Goal: Communication & Community: Answer question/provide support

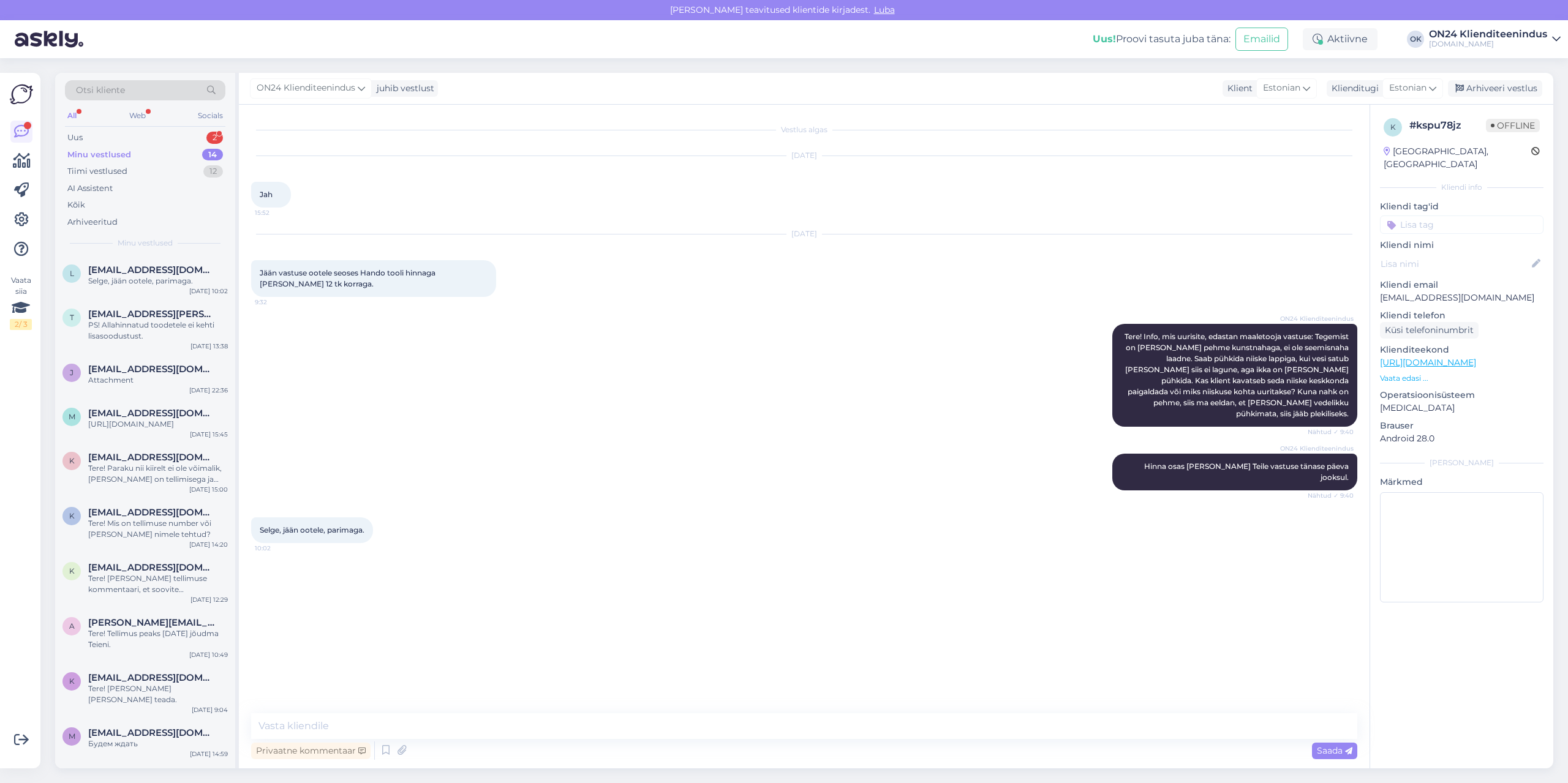
scroll to position [182, 0]
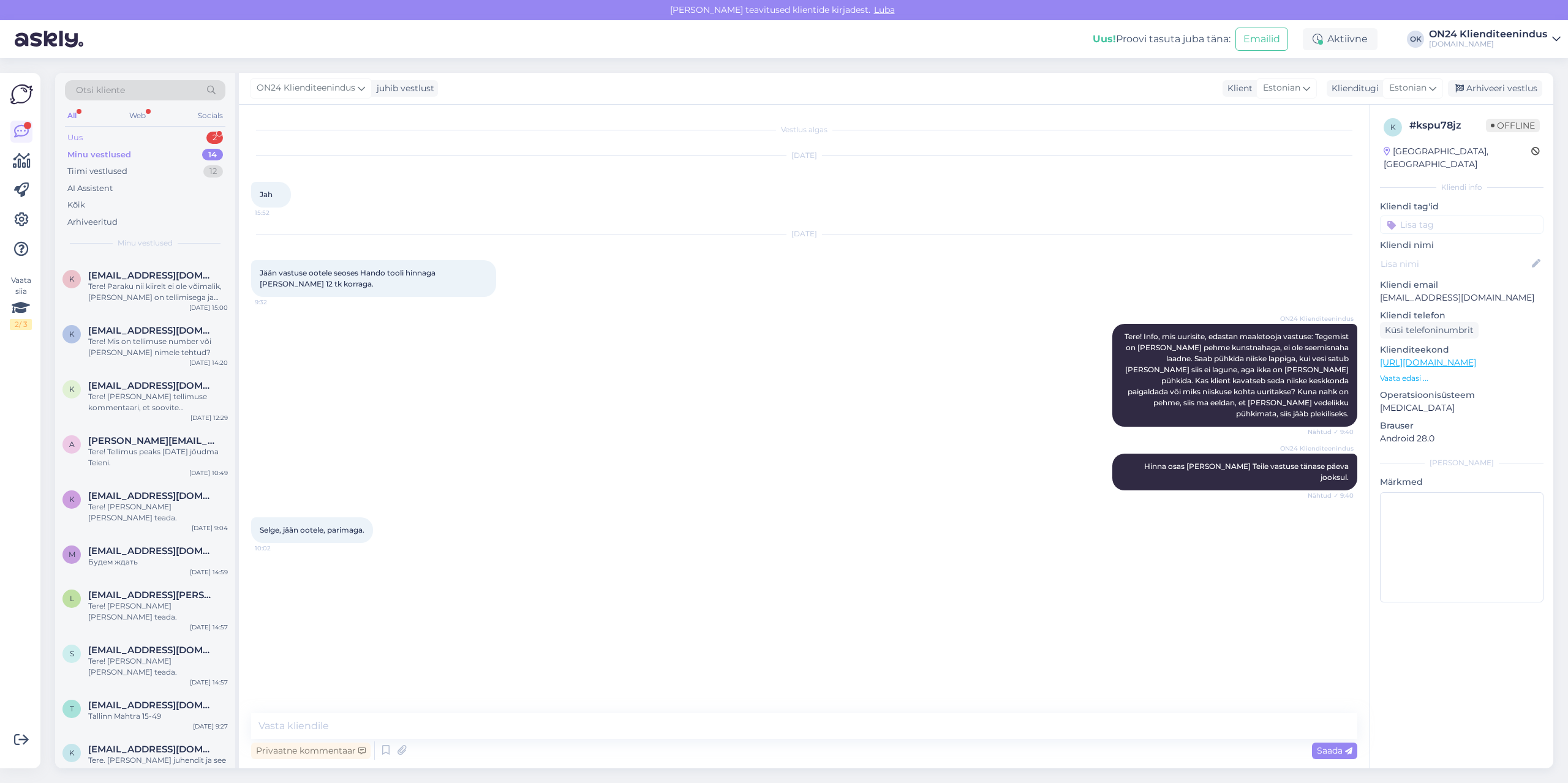
click at [108, 132] on div "Uus 2" at bounding box center [145, 137] width 160 height 17
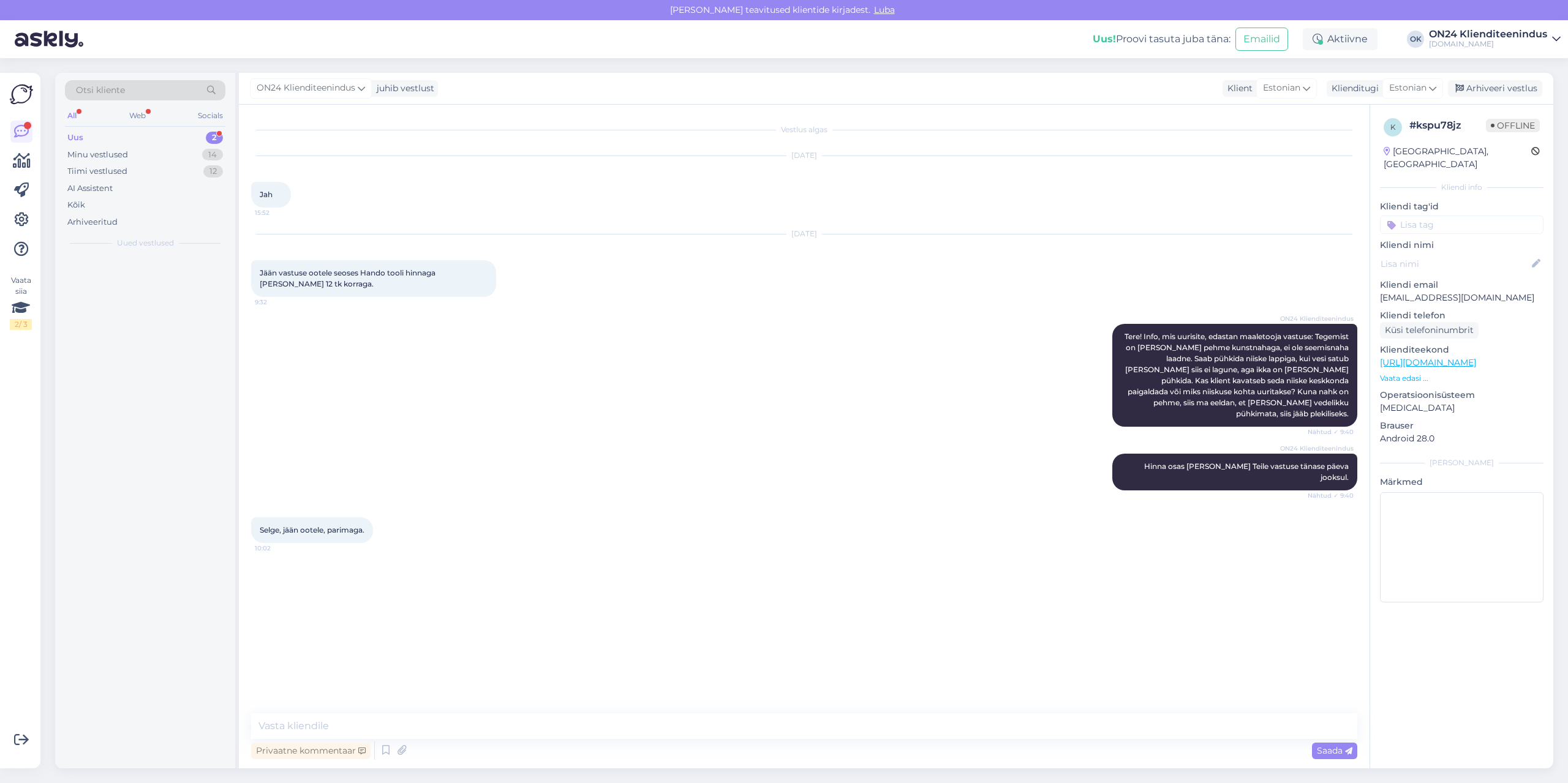
scroll to position [0, 0]
click at [142, 333] on div "Хочу отказаться от заказа номер 1216120." at bounding box center [158, 330] width 140 height 22
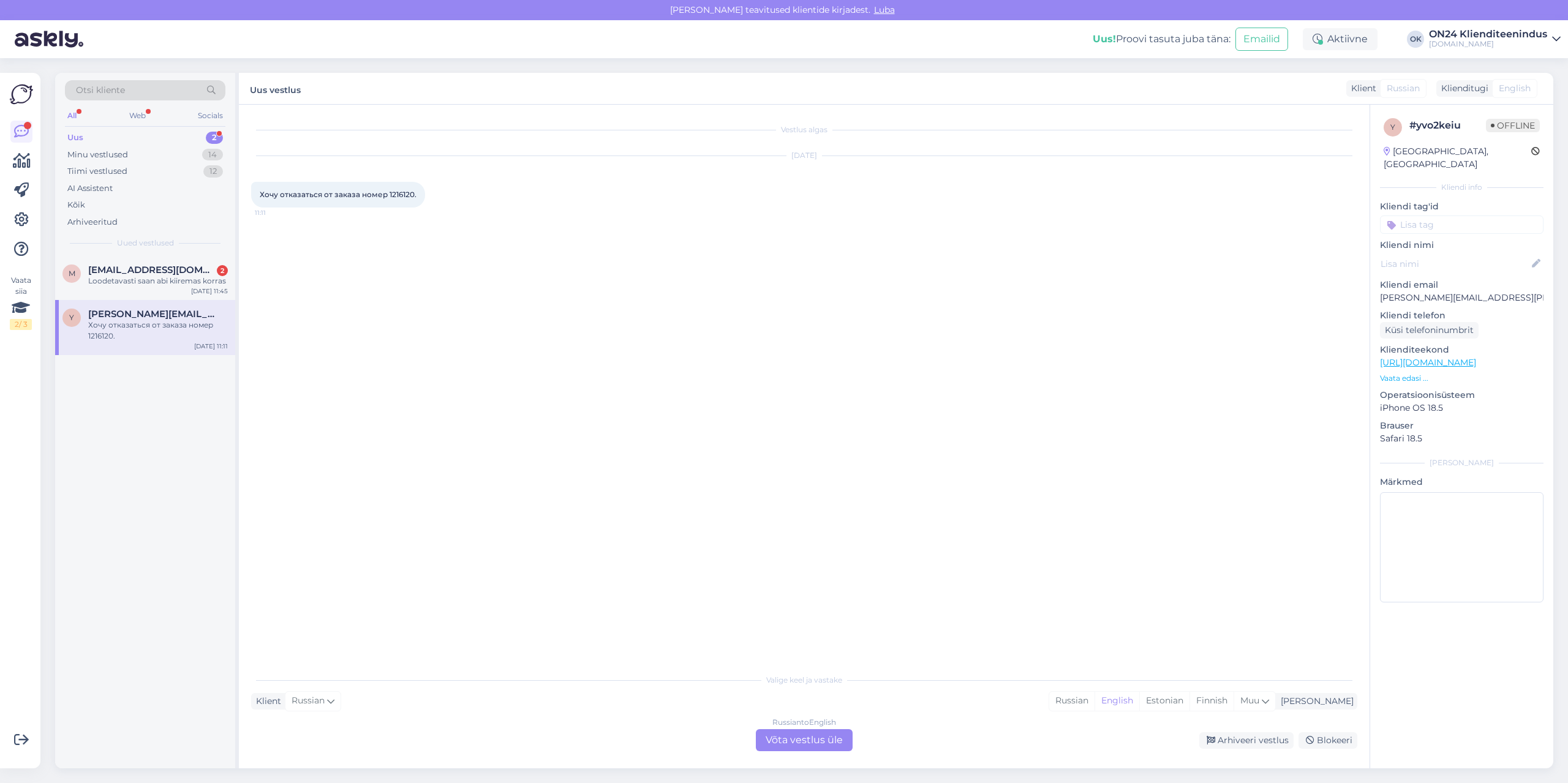
click at [398, 196] on span "Хочу отказаться от заказа номер 1216120." at bounding box center [338, 194] width 157 height 9
copy div "1216120. 11:11"
click at [1189, 703] on div "Estonian" at bounding box center [1164, 701] width 50 height 18
click at [806, 742] on div "Russian to Estonian Võta vestlus üle" at bounding box center [804, 740] width 97 height 22
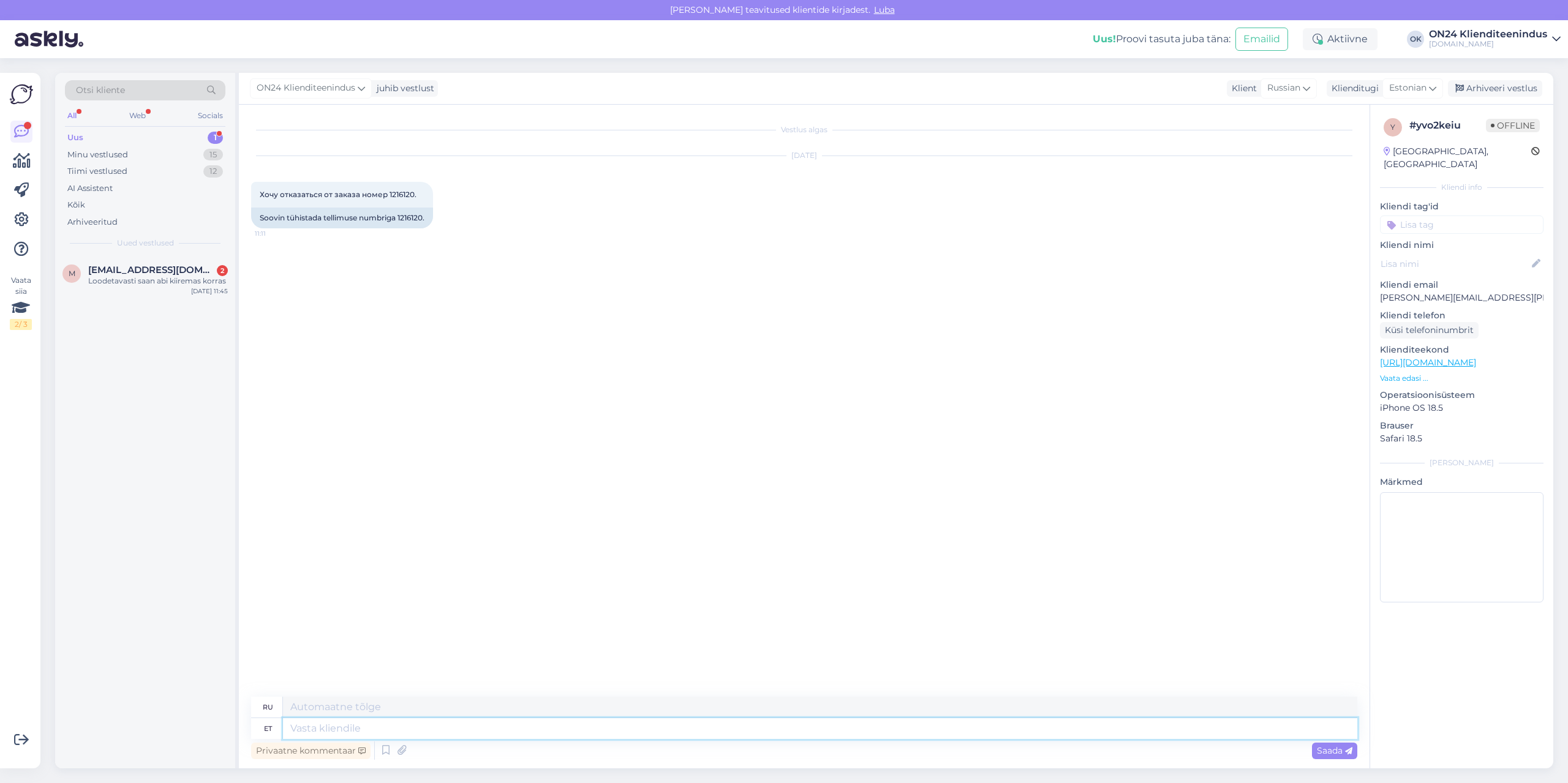
click at [775, 733] on textarea at bounding box center [820, 729] width 1074 height 21
type textarea "Tere!"
type textarea "Привет!"
type textarea "Tere! [PERSON_NAME] ja [PERSON_NAME]"
type textarea "Привет! Заказ"
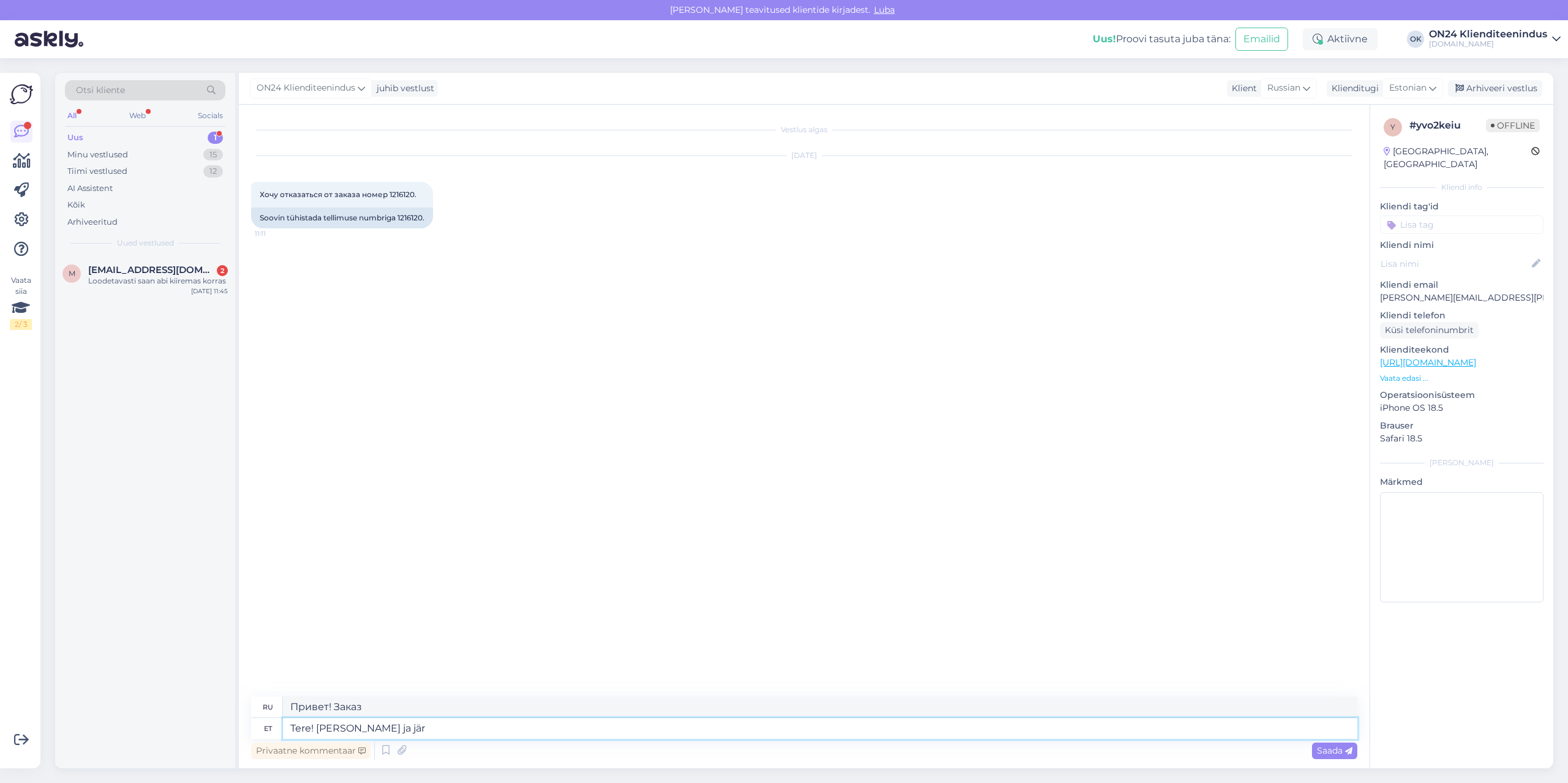
type textarea "Tere! [PERSON_NAME] [PERSON_NAME]"
type textarea "Привет! Заказывайте и"
type textarea "Tere! [PERSON_NAME] ja järelmaksu lep"
type textarea "Здравствуйте! Заказ и рассрочка платежа"
type textarea "Tere! [PERSON_NAME] ja järelmaksu leping tü"
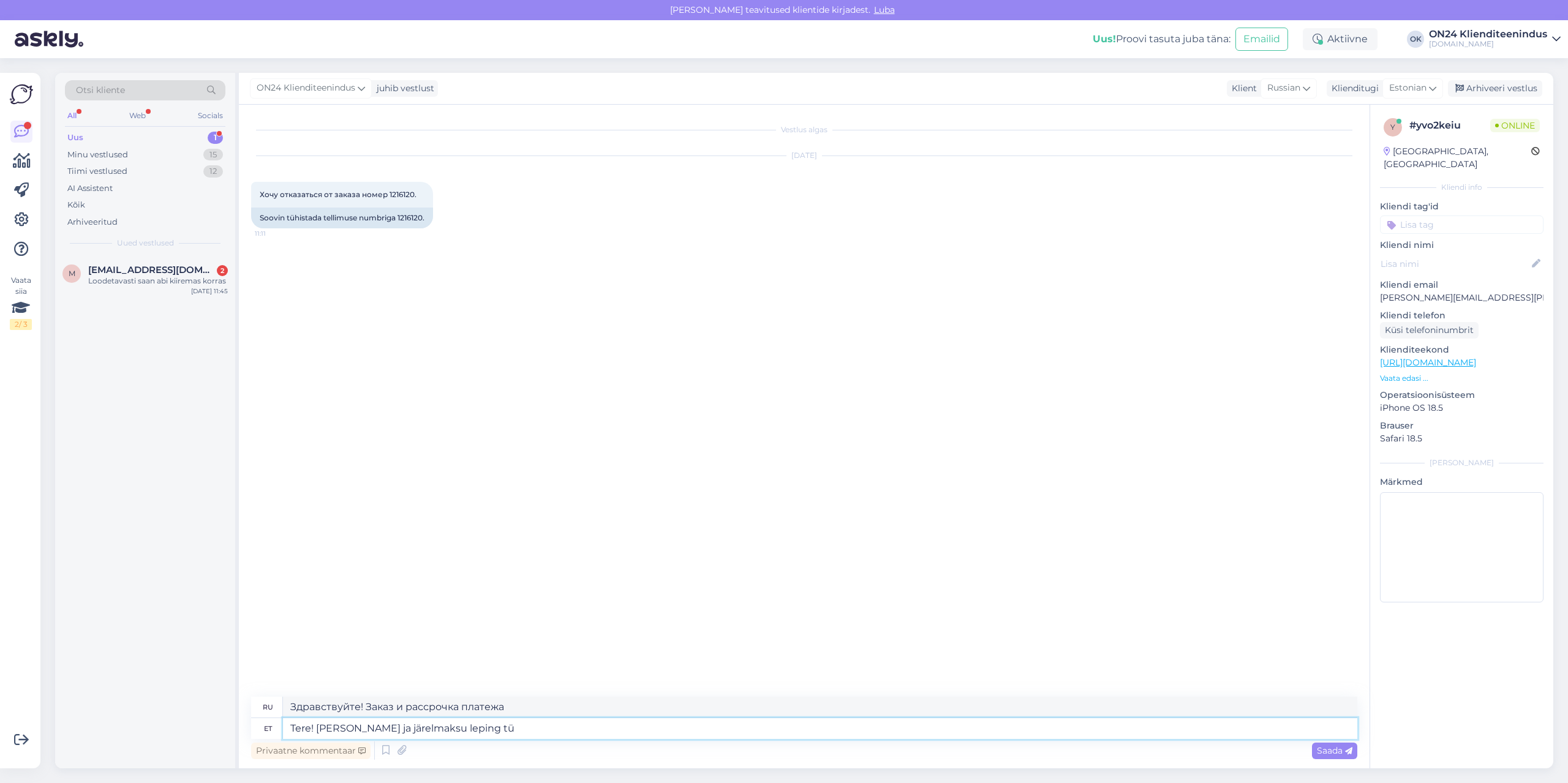
type textarea "Здравствуйте! Договор подписки и рассрочки"
type textarea "Tere! [PERSON_NAME] ja järelmaksu leping tühistatud."
type textarea "Здравствуйте! Заказ и договор рассрочки отменены."
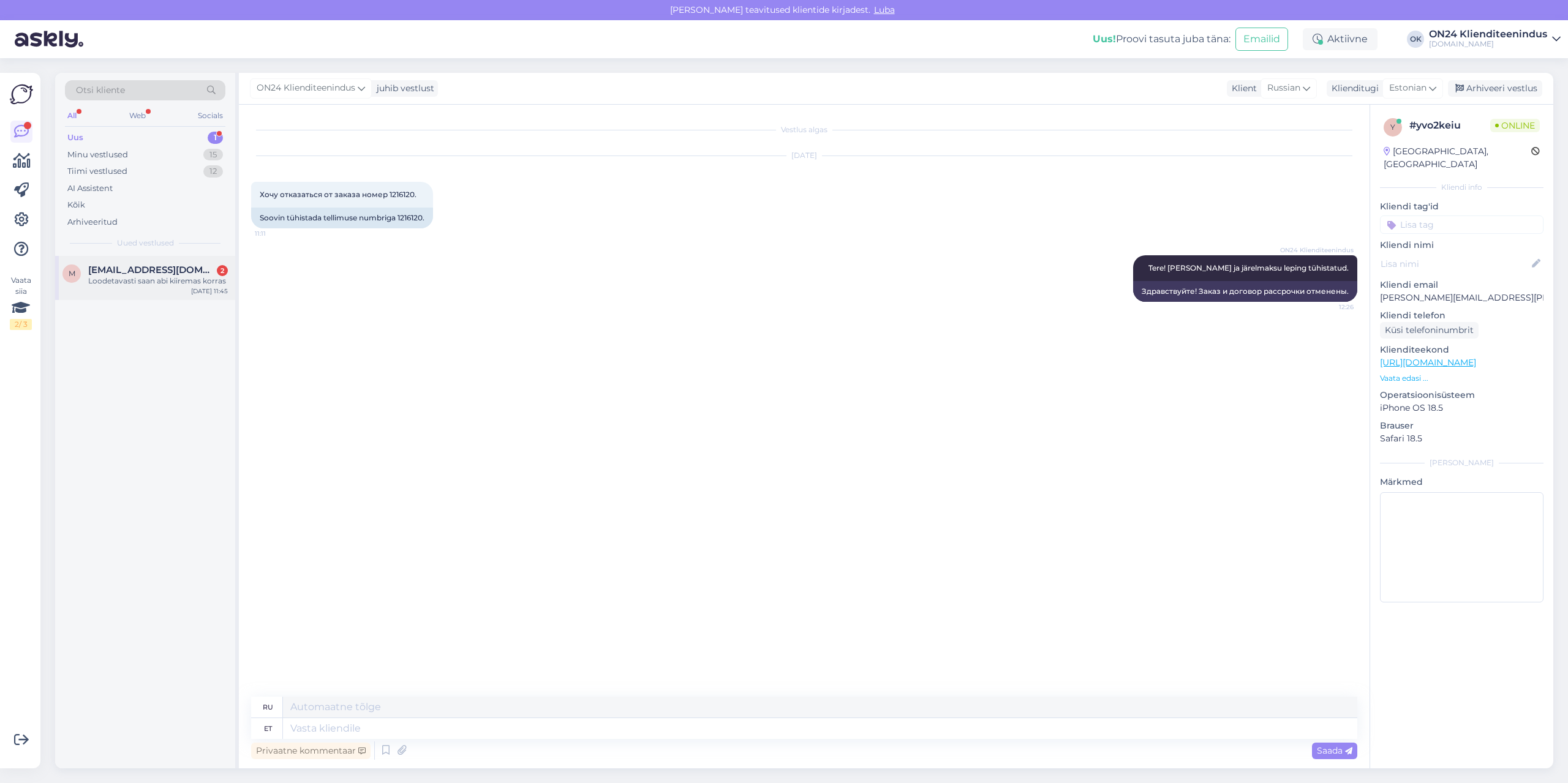
click at [142, 266] on span "[EMAIL_ADDRESS][DOMAIN_NAME]" at bounding box center [151, 270] width 127 height 11
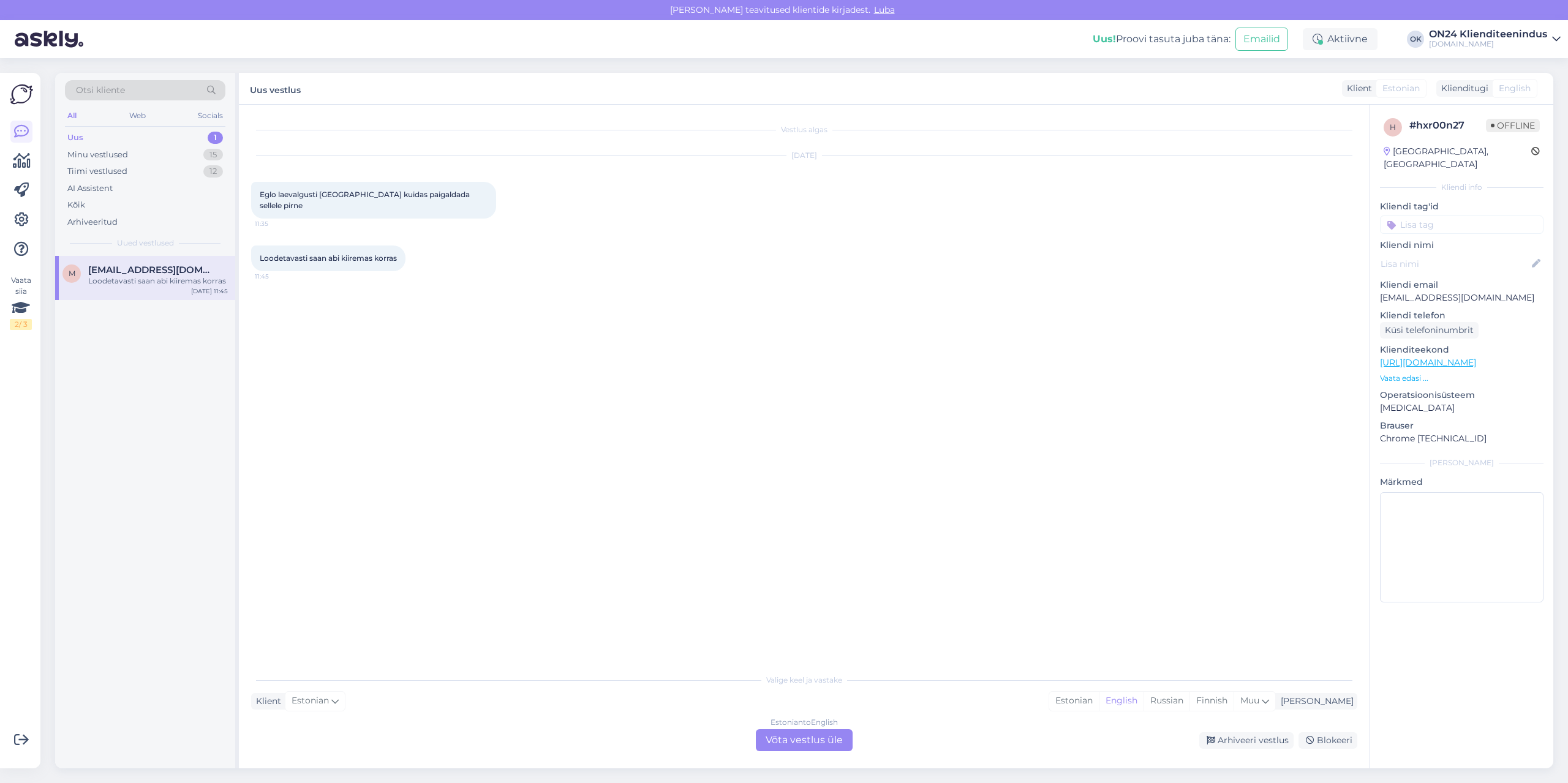
click at [1412, 373] on p "Vaata edasi ..." at bounding box center [1462, 378] width 163 height 11
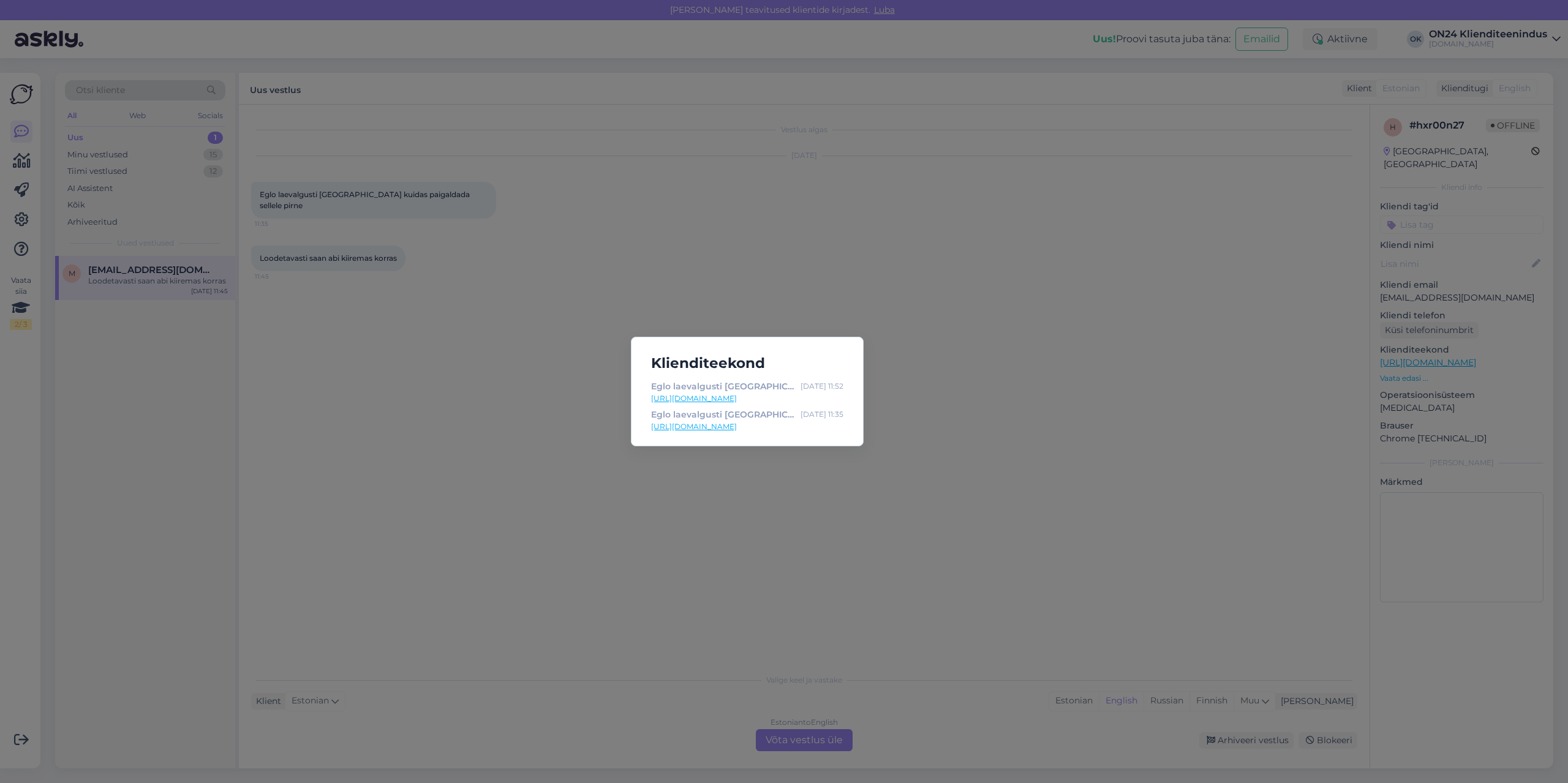
click at [803, 398] on link "[URL][DOMAIN_NAME]" at bounding box center [748, 398] width 192 height 11
click at [980, 232] on div "Klienditeekond Eglo laevalgusti [GEOGRAPHIC_DATA] MV-44049 - [DOMAIN_NAME] Sisu…" at bounding box center [784, 391] width 1568 height 783
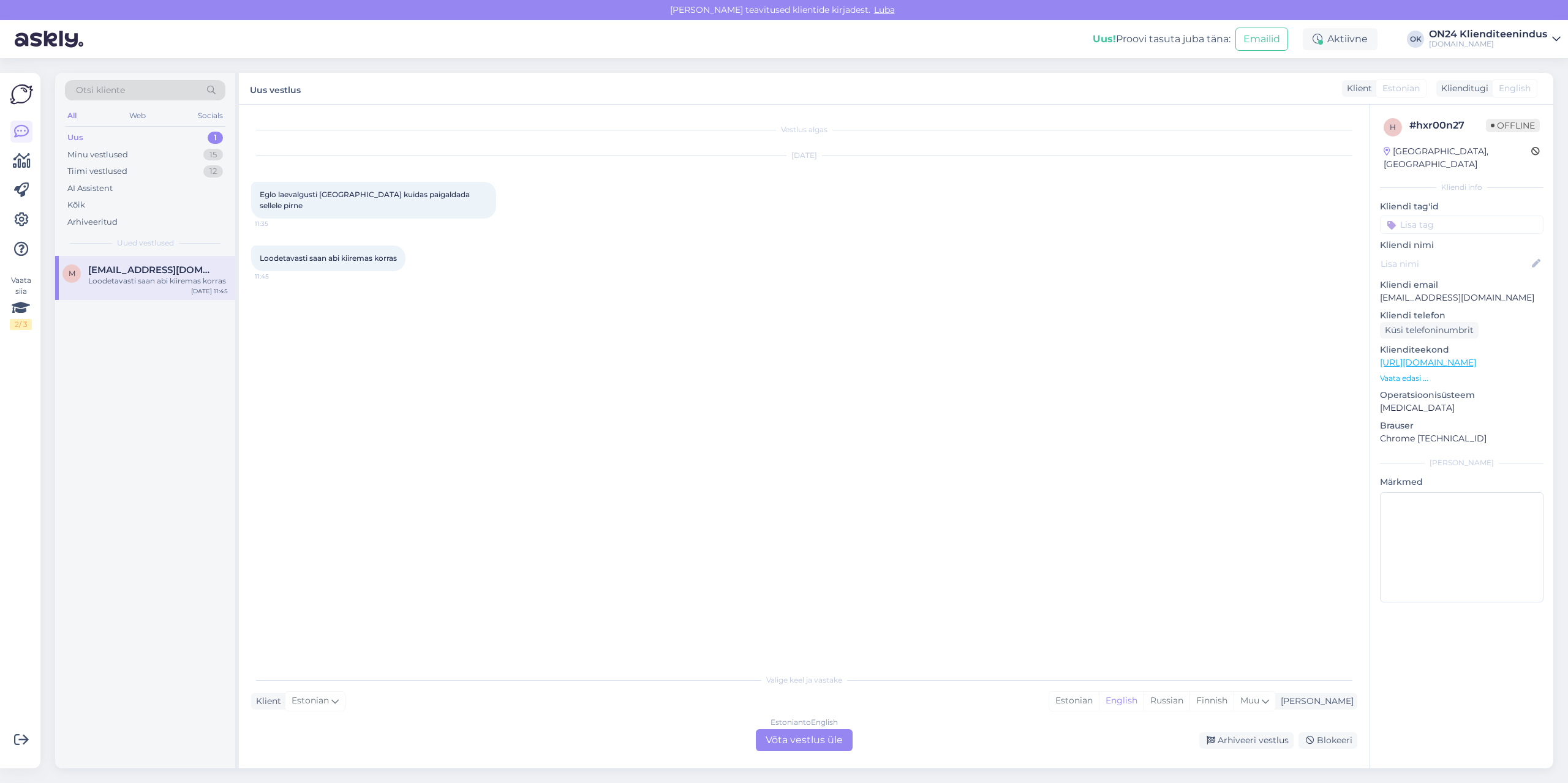
click at [1419, 292] on p "[EMAIL_ADDRESS][DOMAIN_NAME]" at bounding box center [1462, 298] width 163 height 13
copy p "[EMAIL_ADDRESS][DOMAIN_NAME]"
